Goal: Task Accomplishment & Management: Manage account settings

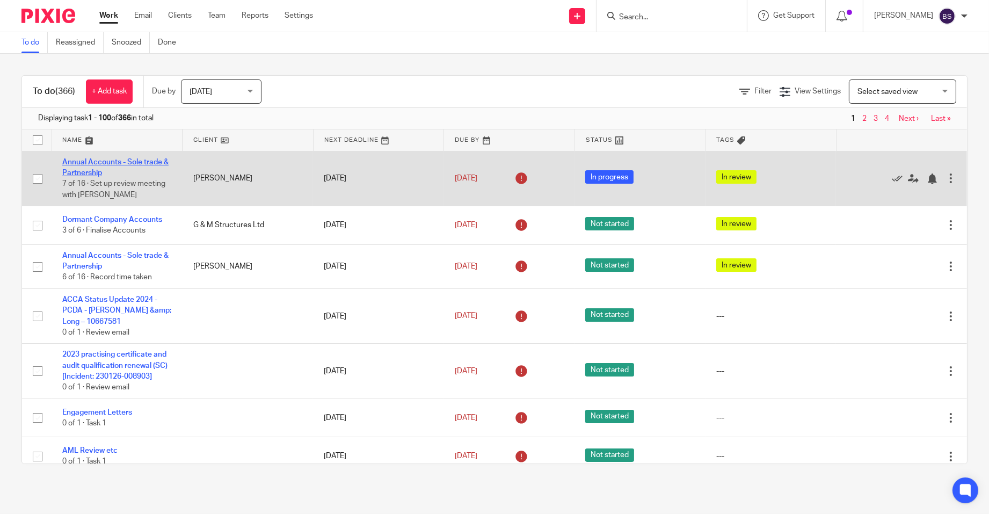
click at [81, 163] on link "Annual Accounts - Sole trade & Partnership" at bounding box center [115, 167] width 106 height 18
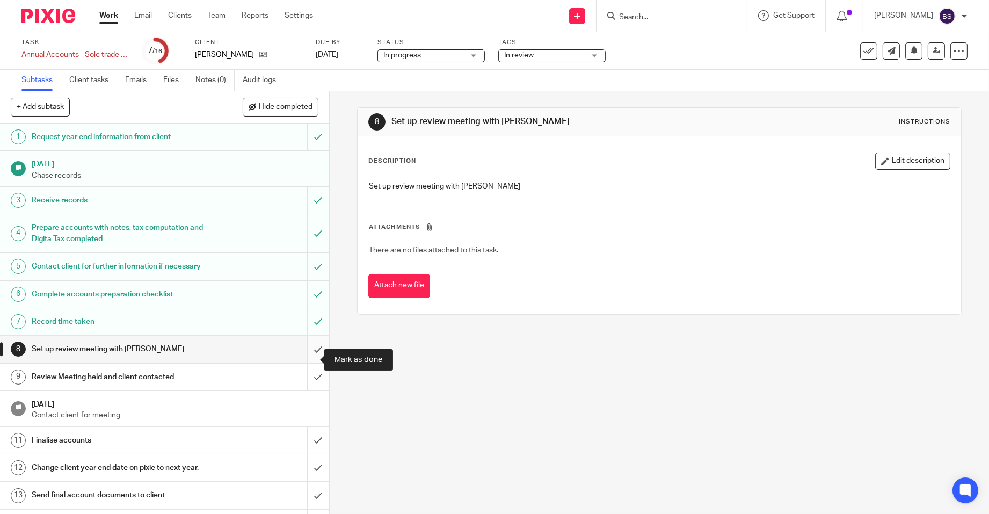
click at [304, 358] on input "submit" at bounding box center [164, 349] width 329 height 27
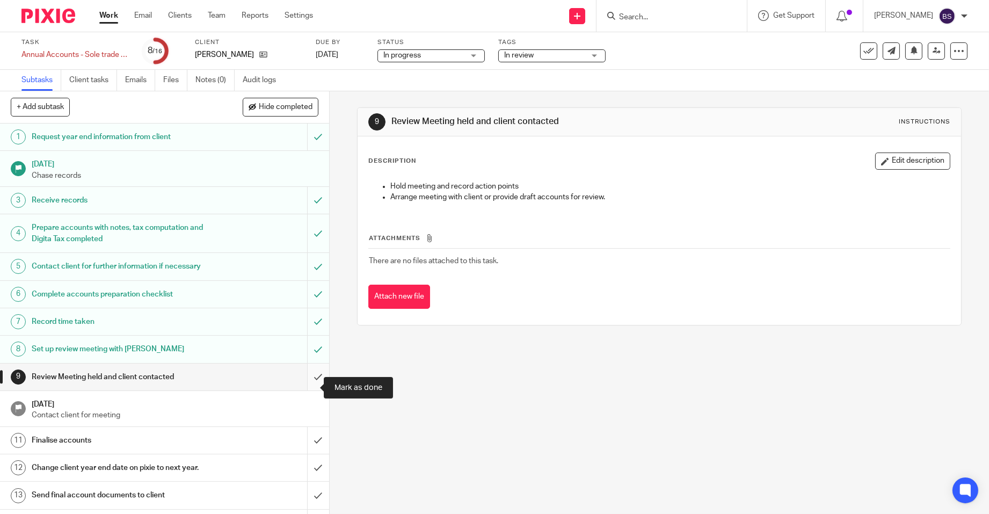
click at [309, 383] on input "submit" at bounding box center [164, 377] width 329 height 27
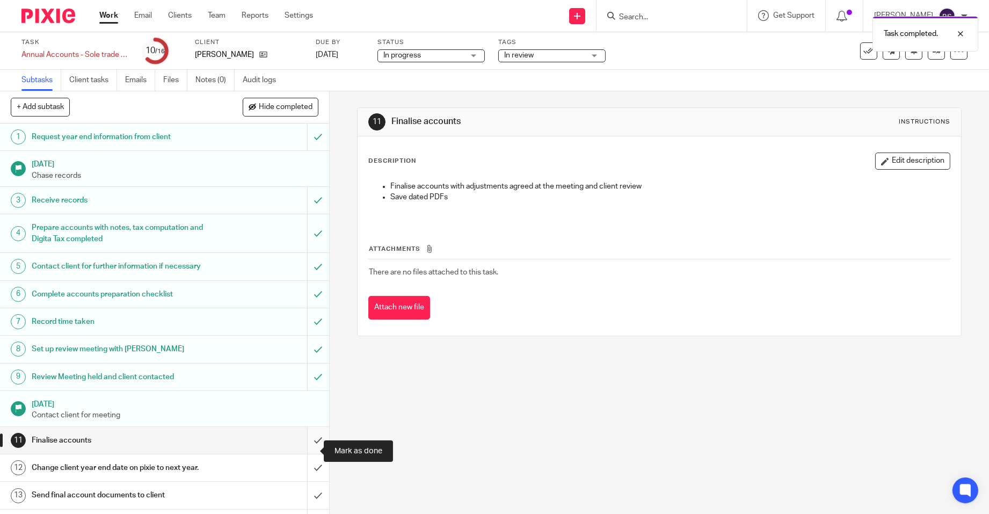
click at [305, 451] on input "submit" at bounding box center [164, 440] width 329 height 27
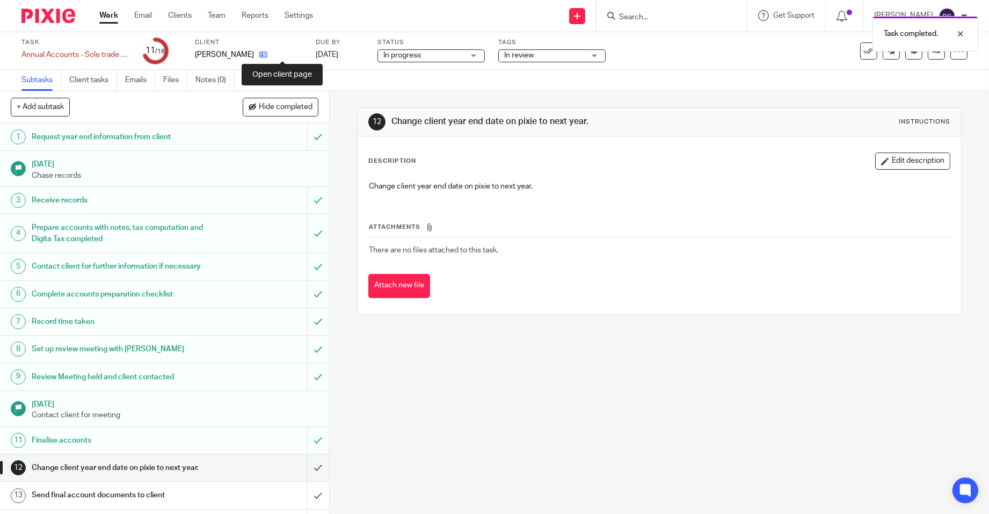
click at [267, 52] on icon at bounding box center [263, 54] width 8 height 8
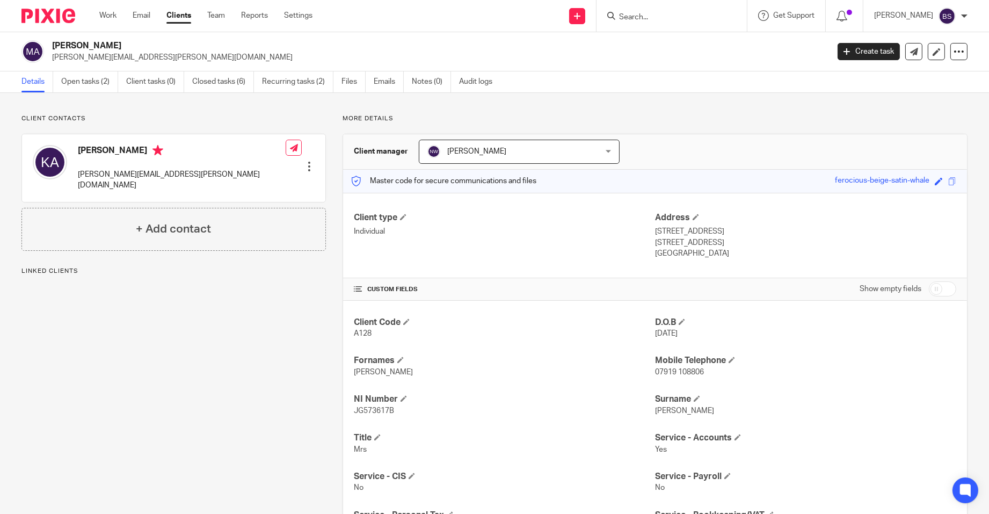
scroll to position [145, 0]
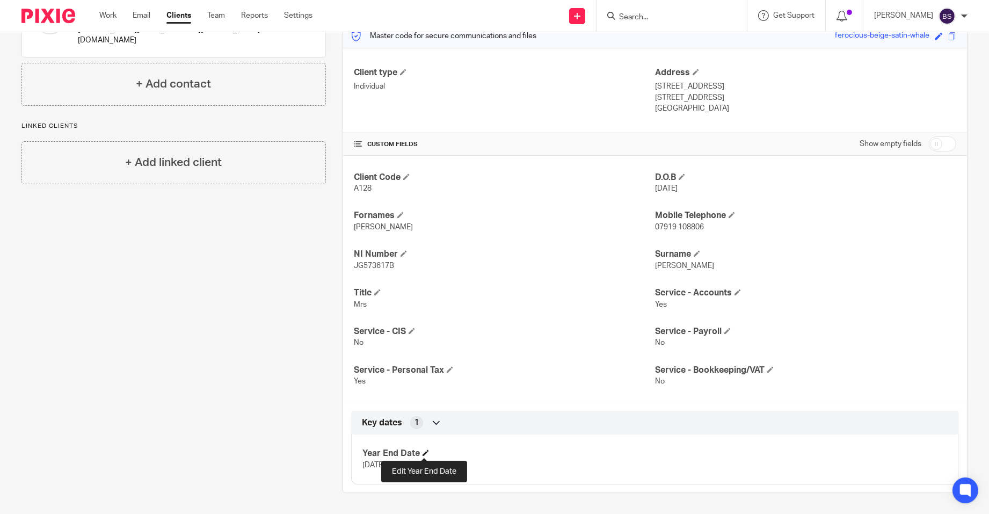
click at [423, 453] on span at bounding box center [426, 453] width 6 height 6
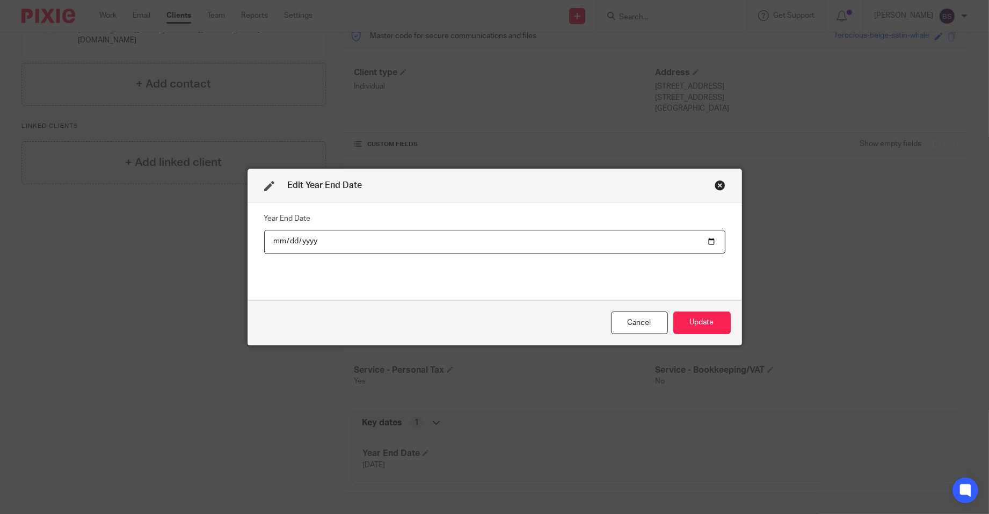
click at [305, 243] on input "2025-04-05" at bounding box center [494, 242] width 461 height 24
type input "2026-04-05"
click at [708, 323] on button "Update" at bounding box center [702, 323] width 57 height 23
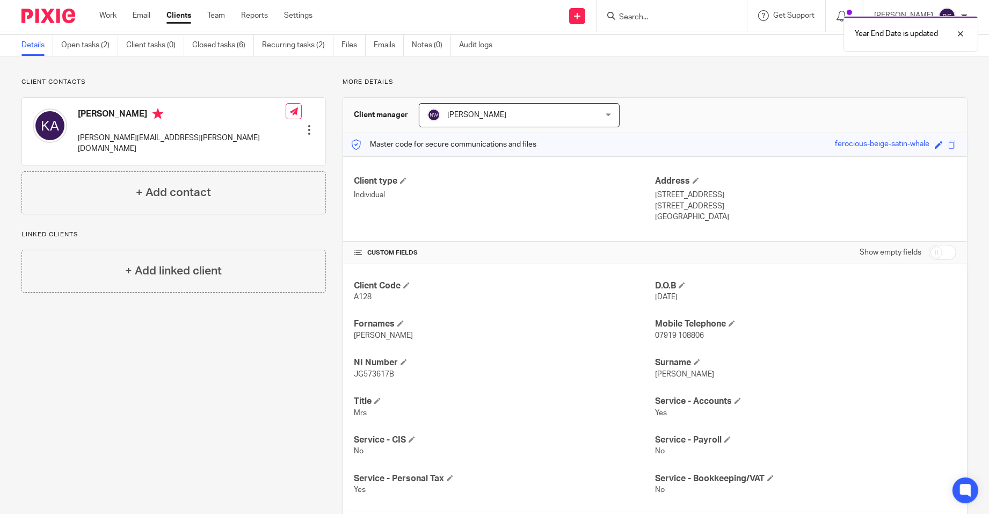
scroll to position [0, 0]
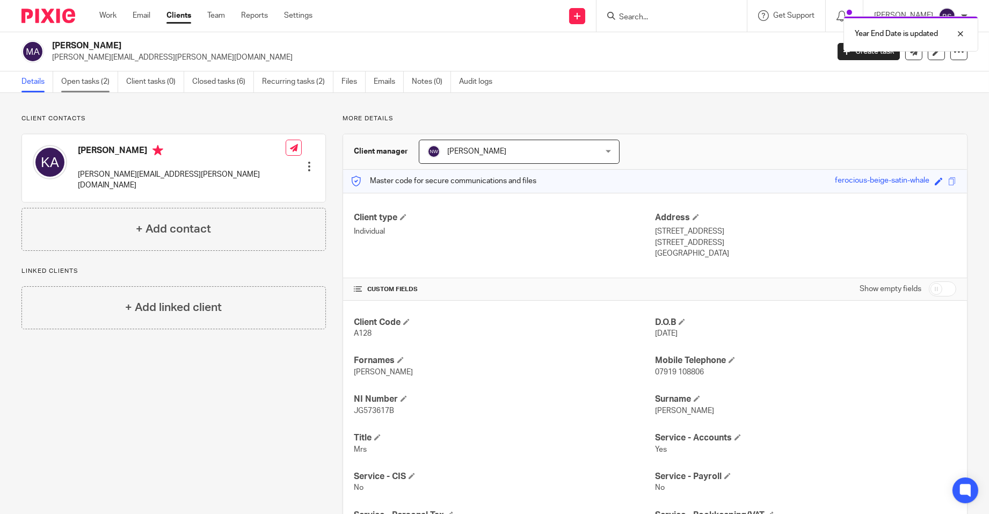
click at [83, 79] on link "Open tasks (2)" at bounding box center [89, 81] width 57 height 21
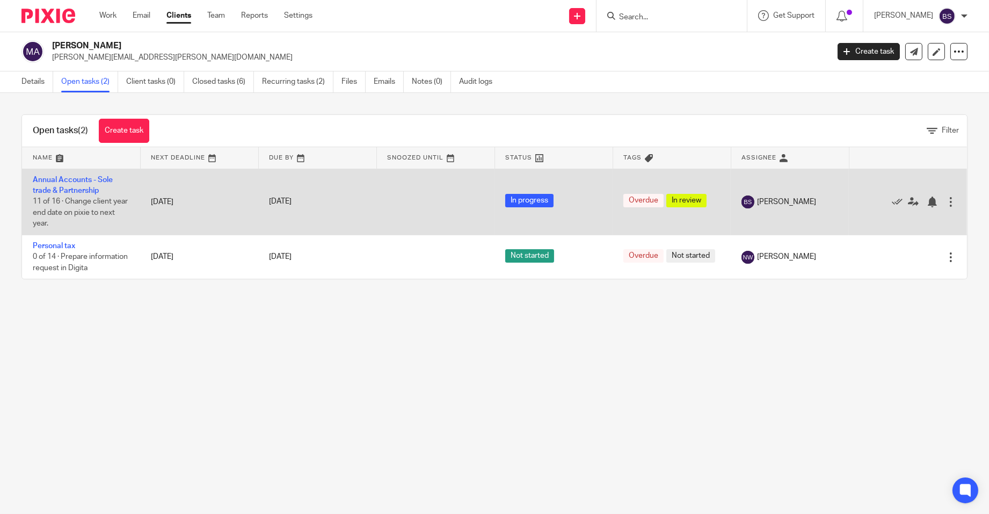
click at [63, 185] on td "Annual Accounts - Sole trade & Partnership 11 of 16 · Change client year end da…" at bounding box center [81, 202] width 118 height 66
click at [63, 180] on link "Annual Accounts - Sole trade & Partnership" at bounding box center [73, 185] width 80 height 18
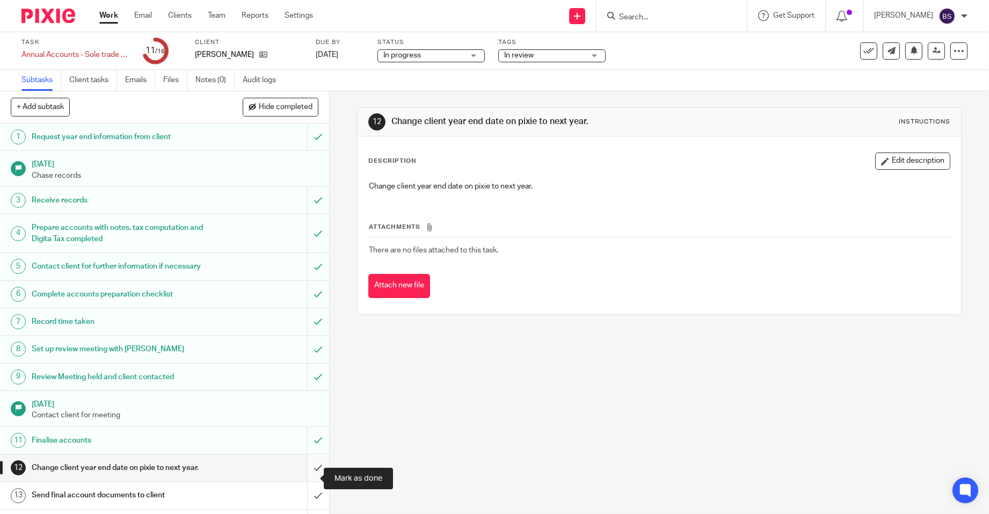
click at [308, 475] on input "submit" at bounding box center [164, 467] width 329 height 27
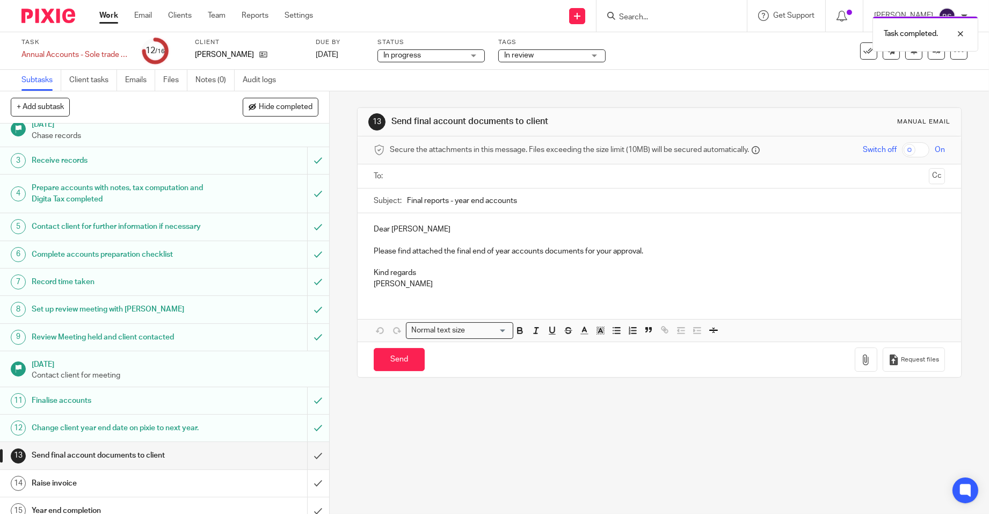
scroll to position [89, 0]
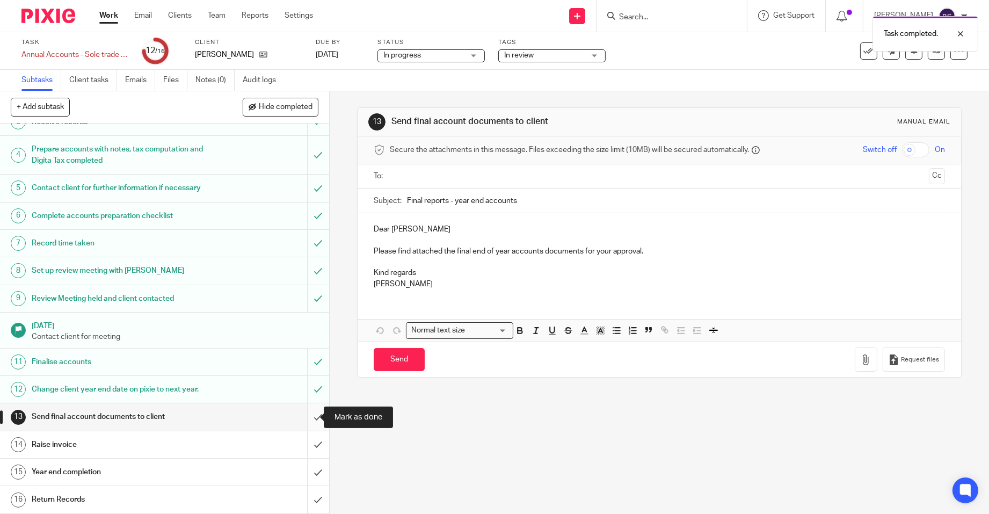
click at [308, 415] on input "submit" at bounding box center [164, 416] width 329 height 27
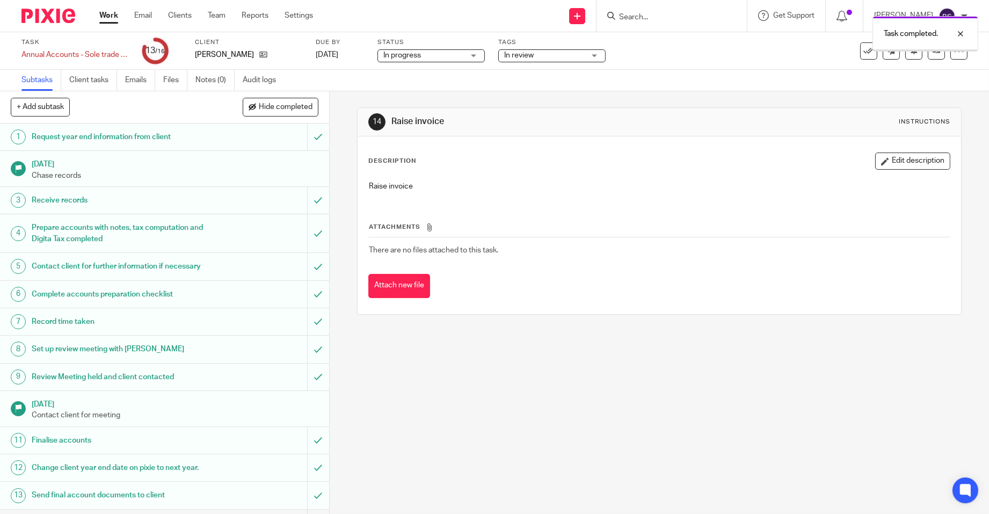
scroll to position [89, 0]
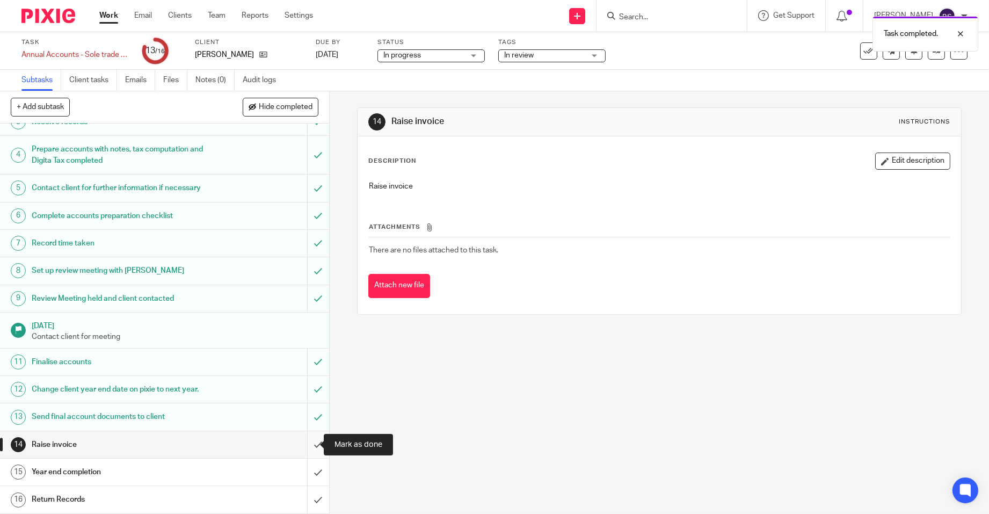
click at [304, 443] on input "submit" at bounding box center [164, 444] width 329 height 27
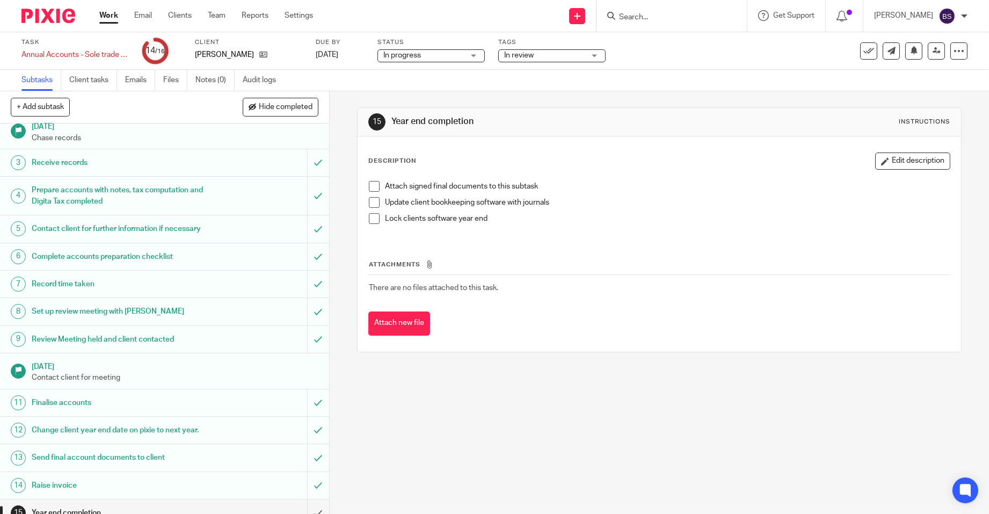
scroll to position [89, 0]
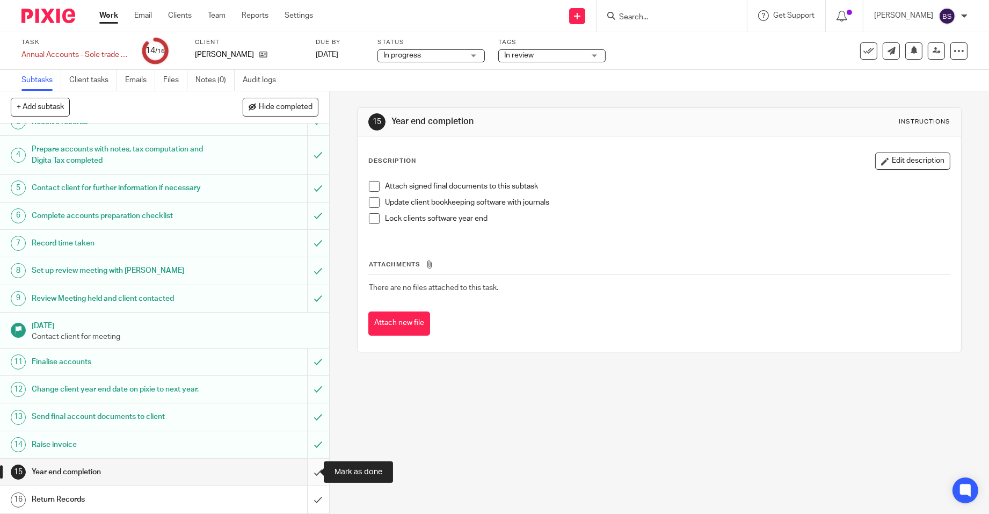
click at [307, 471] on input "submit" at bounding box center [164, 472] width 329 height 27
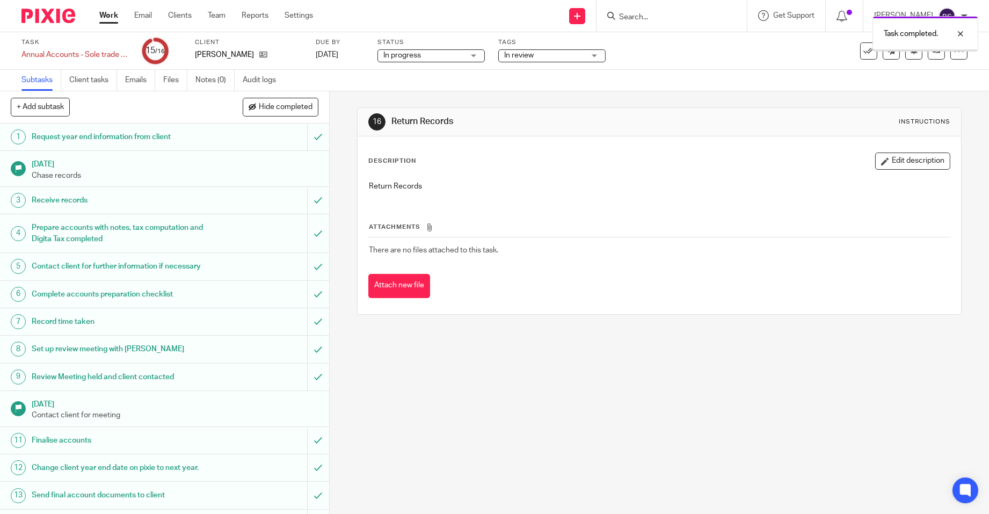
scroll to position [89, 0]
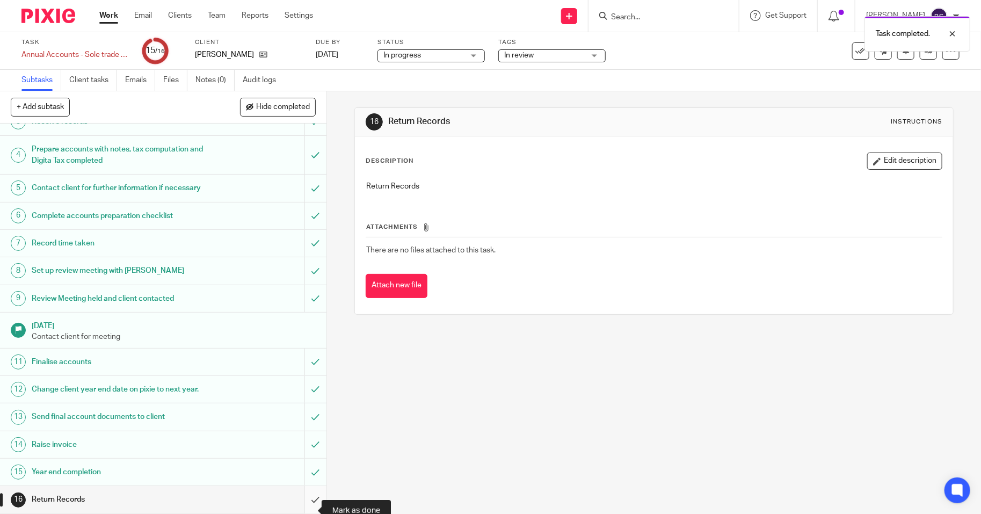
click at [302, 509] on input "submit" at bounding box center [163, 499] width 327 height 27
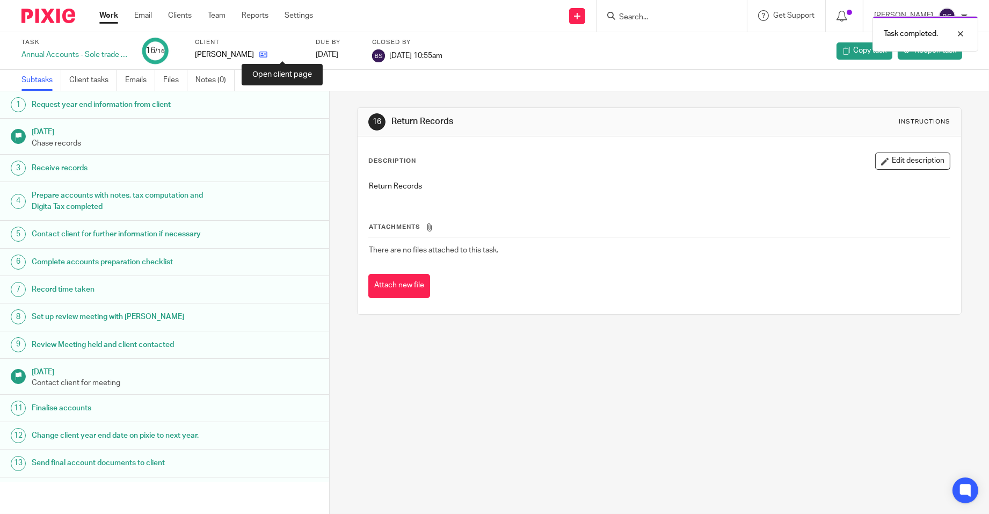
click at [267, 54] on icon at bounding box center [263, 54] width 8 height 8
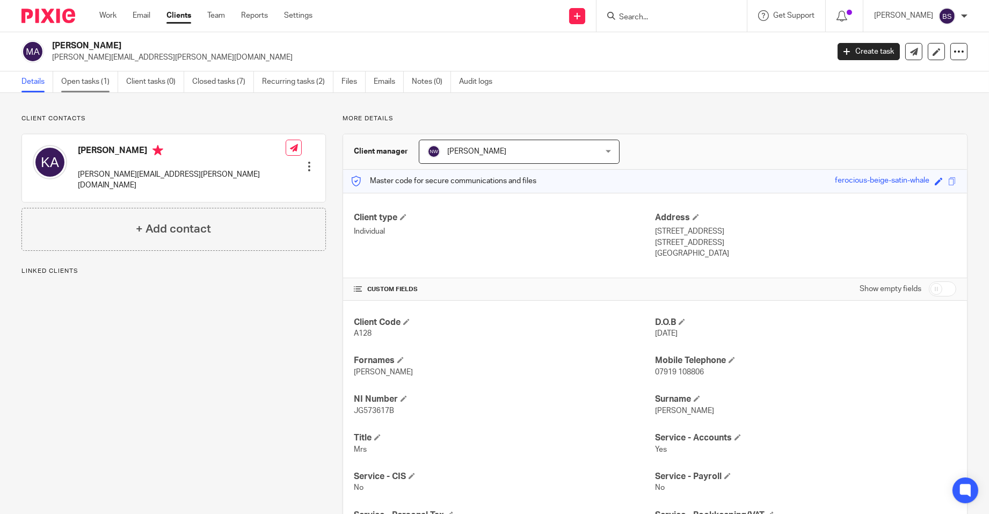
click at [89, 77] on link "Open tasks (1)" at bounding box center [89, 81] width 57 height 21
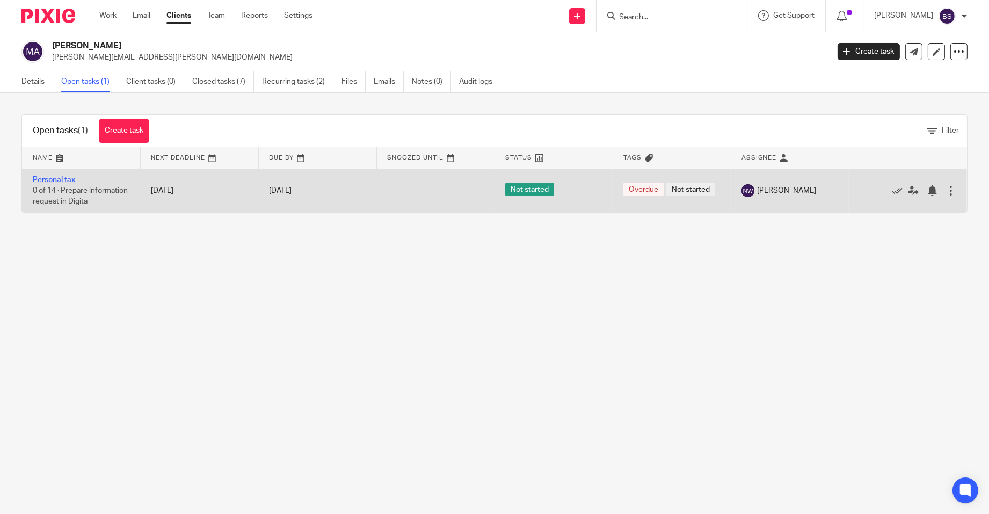
click at [47, 177] on link "Personal tax" at bounding box center [54, 180] width 42 height 8
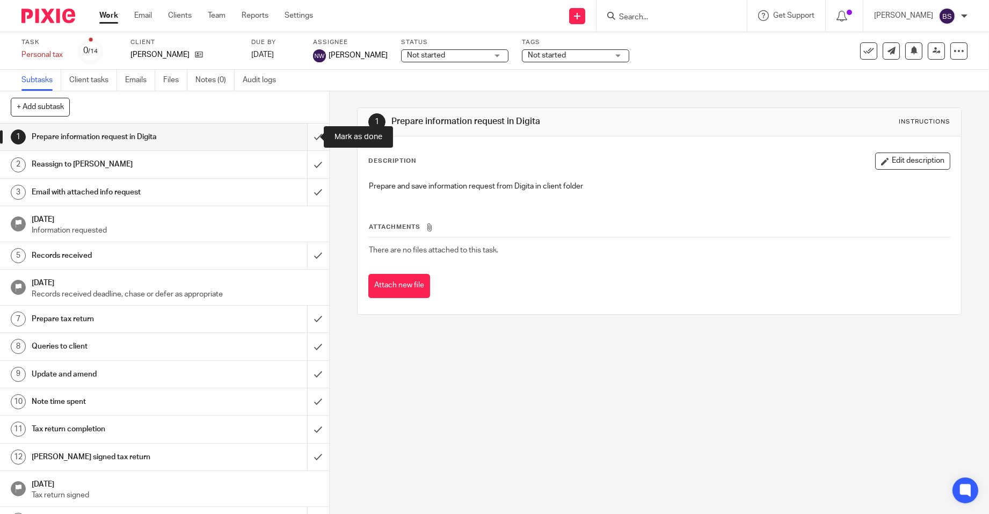
click at [305, 140] on input "submit" at bounding box center [164, 137] width 329 height 27
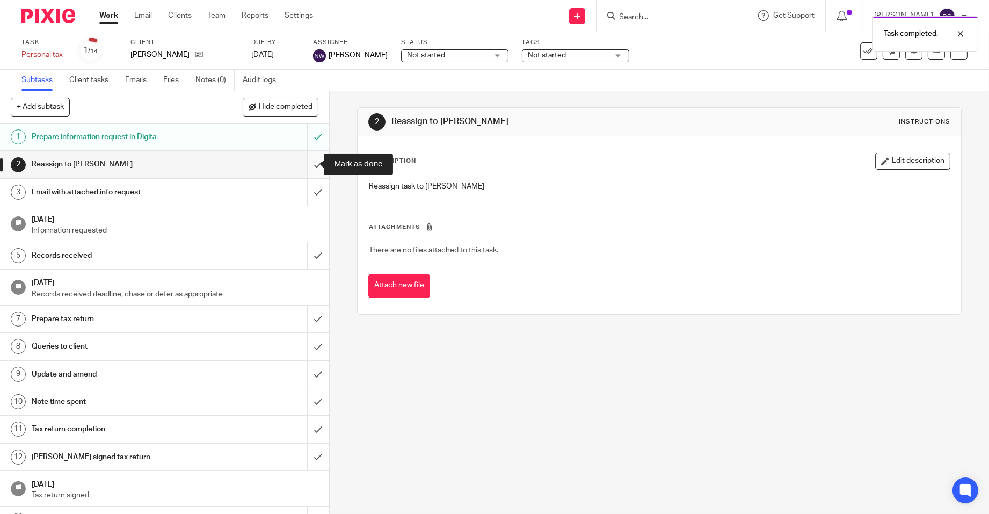
click at [303, 169] on input "submit" at bounding box center [164, 164] width 329 height 27
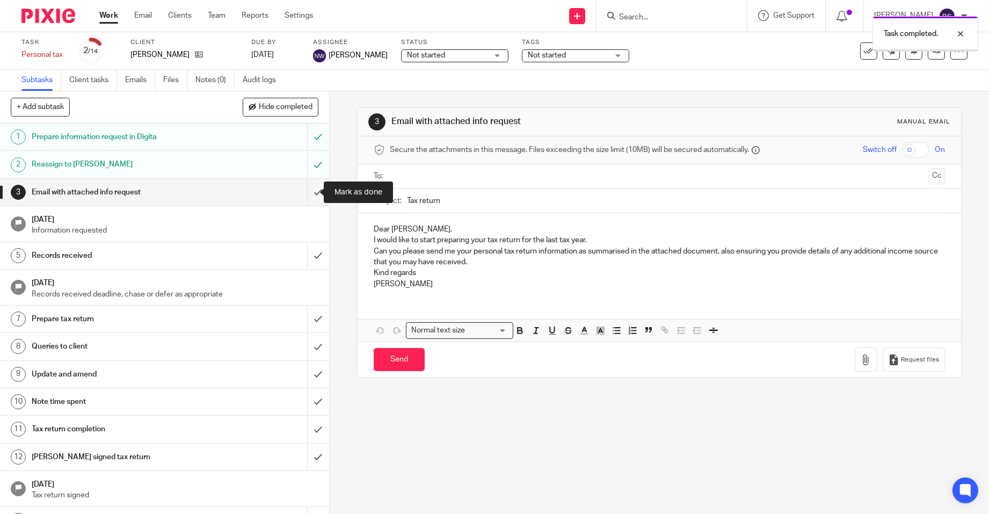
click at [305, 189] on input "submit" at bounding box center [164, 192] width 329 height 27
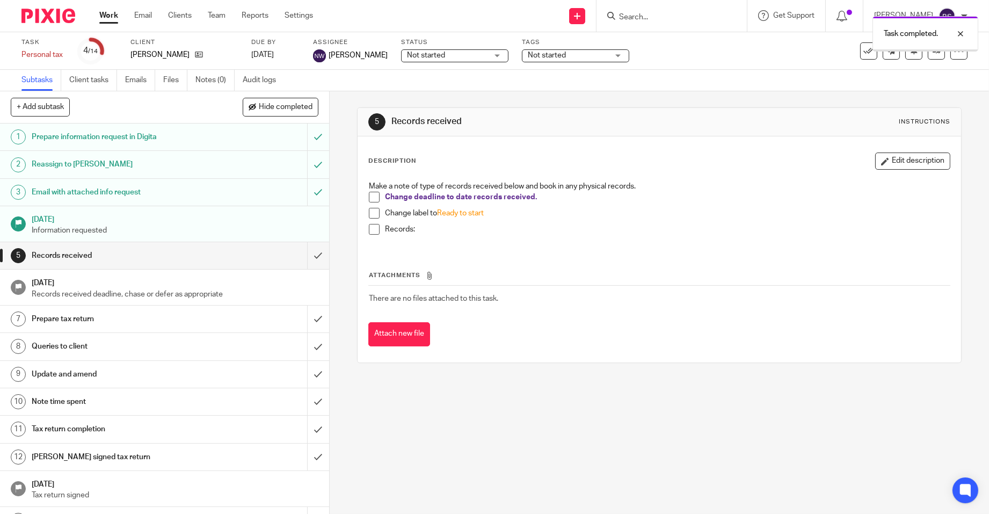
click at [306, 252] on input "submit" at bounding box center [164, 255] width 329 height 27
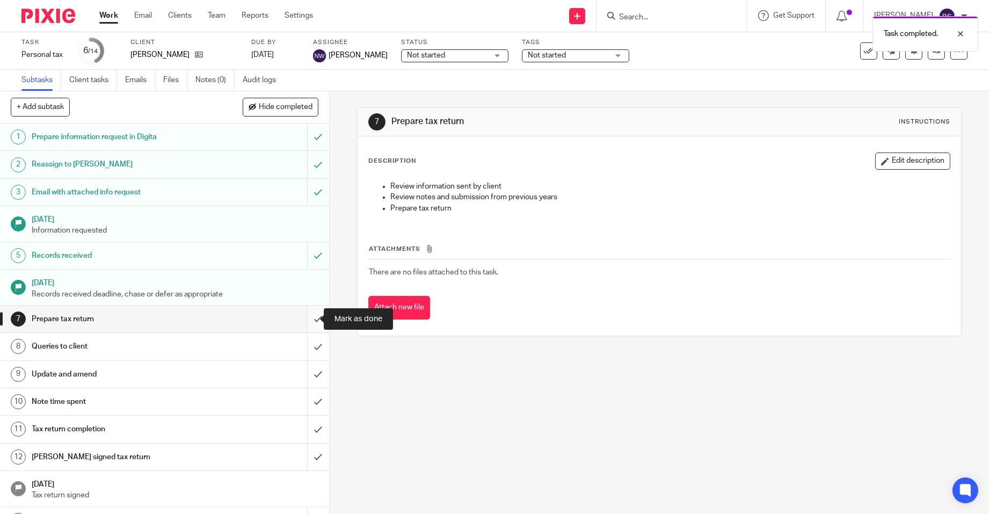
click at [307, 316] on input "submit" at bounding box center [164, 319] width 329 height 27
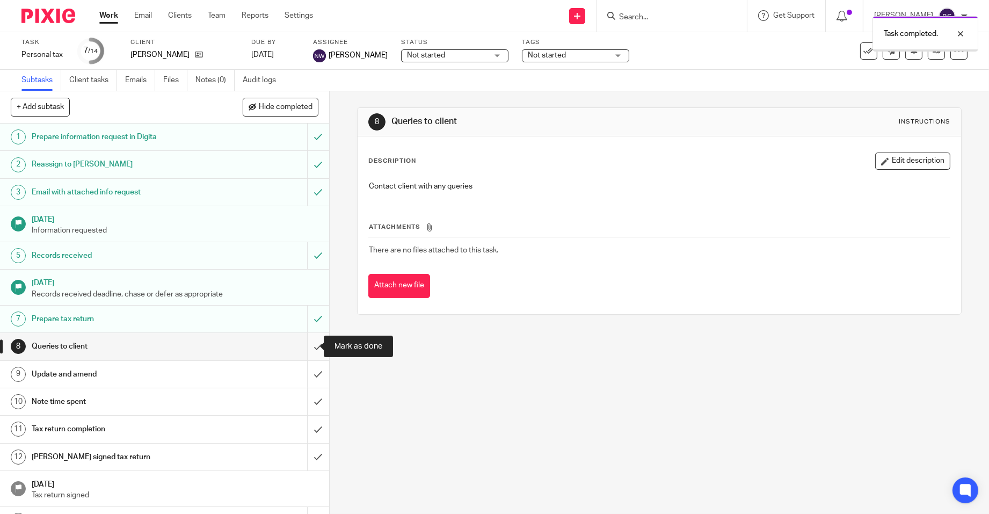
click at [305, 344] on input "submit" at bounding box center [164, 346] width 329 height 27
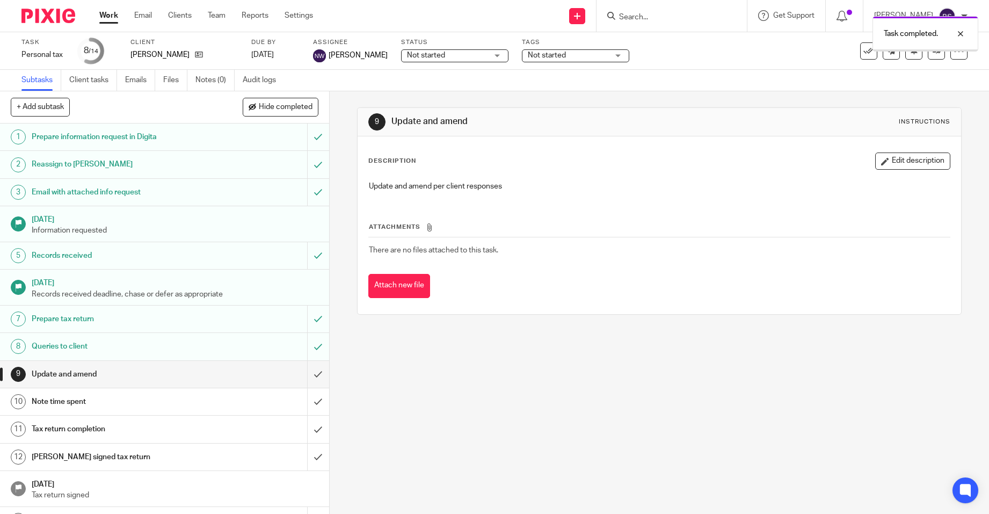
click at [303, 375] on input "submit" at bounding box center [164, 374] width 329 height 27
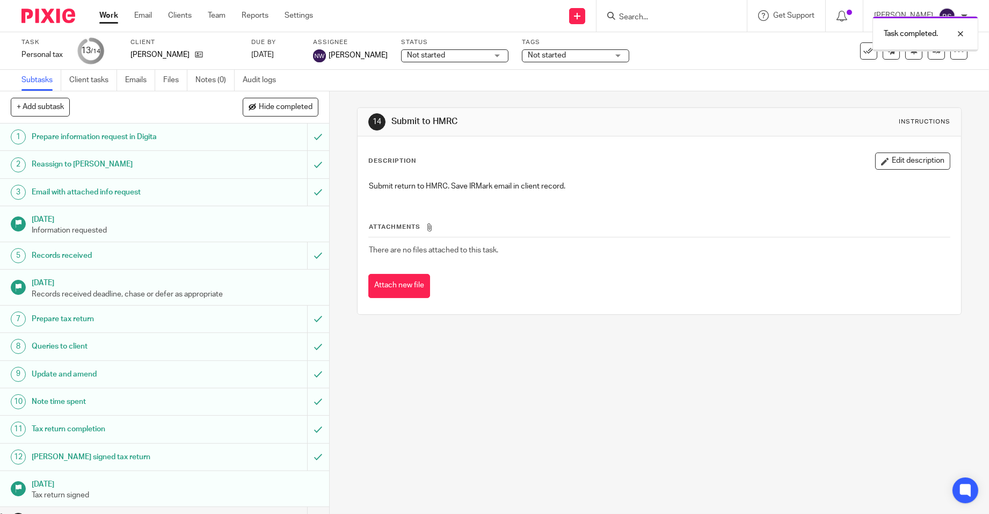
scroll to position [20, 0]
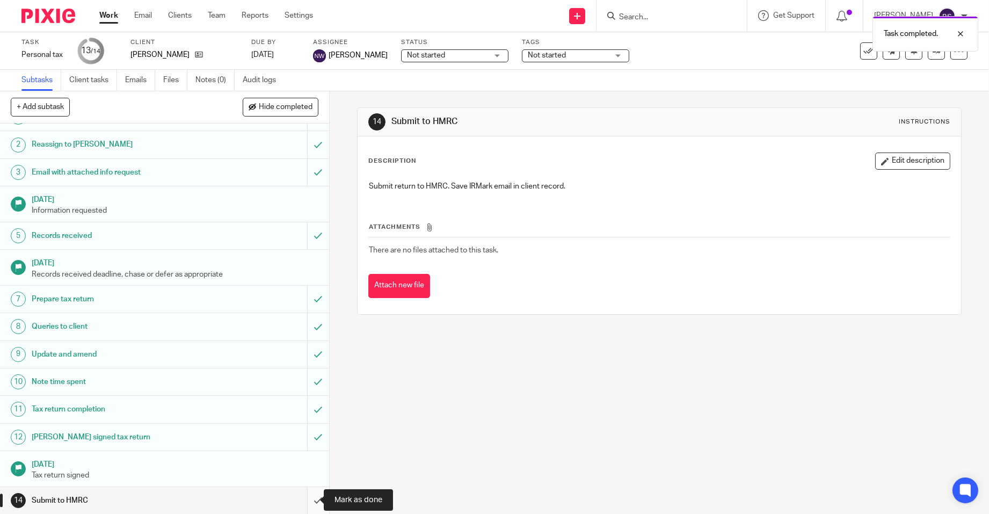
click at [303, 498] on input "submit" at bounding box center [164, 500] width 329 height 27
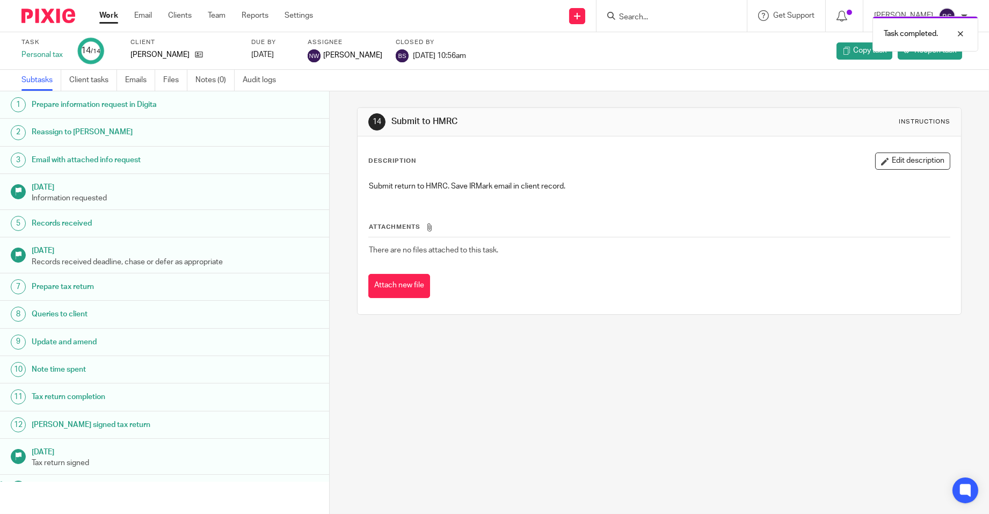
click at [107, 12] on link "Work" at bounding box center [108, 15] width 19 height 11
